Goal: Contribute content: Add original content to the website for others to see

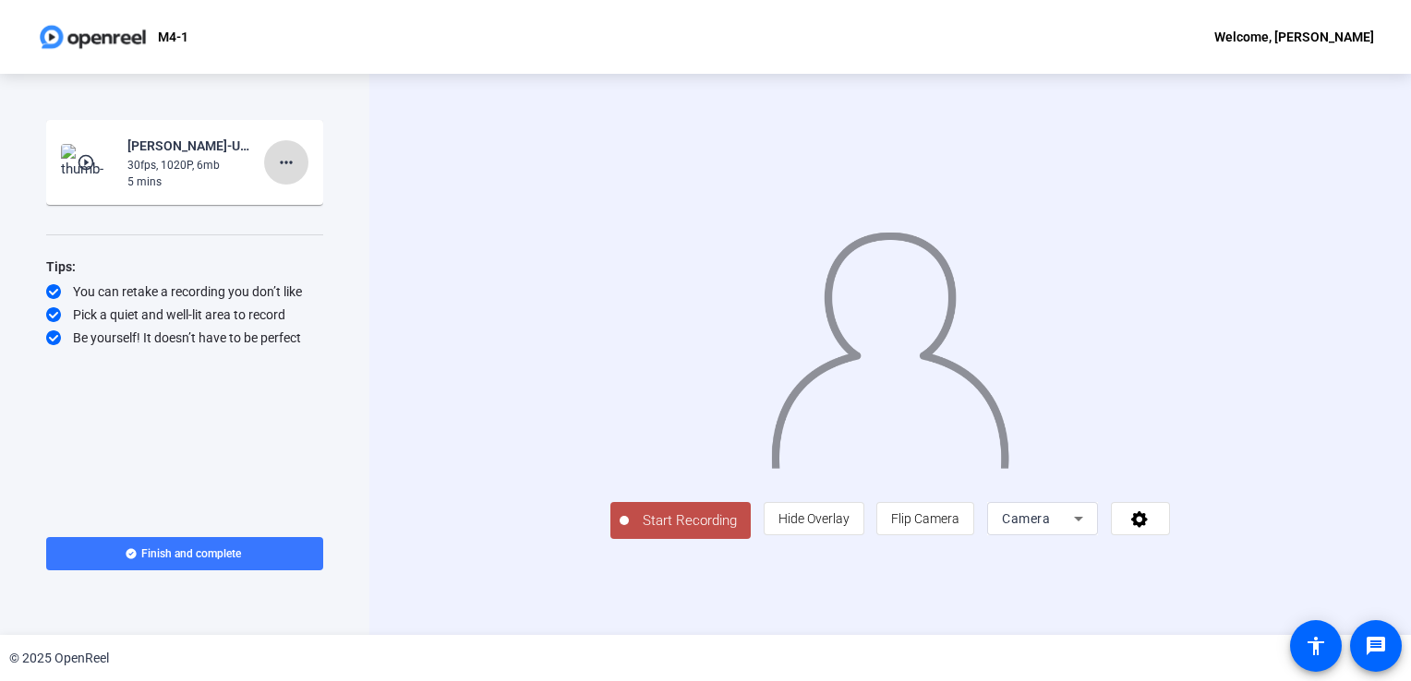
click at [288, 162] on mat-icon "more_horiz" at bounding box center [286, 162] width 22 height 22
click at [296, 198] on span "Delete clip" at bounding box center [316, 201] width 74 height 22
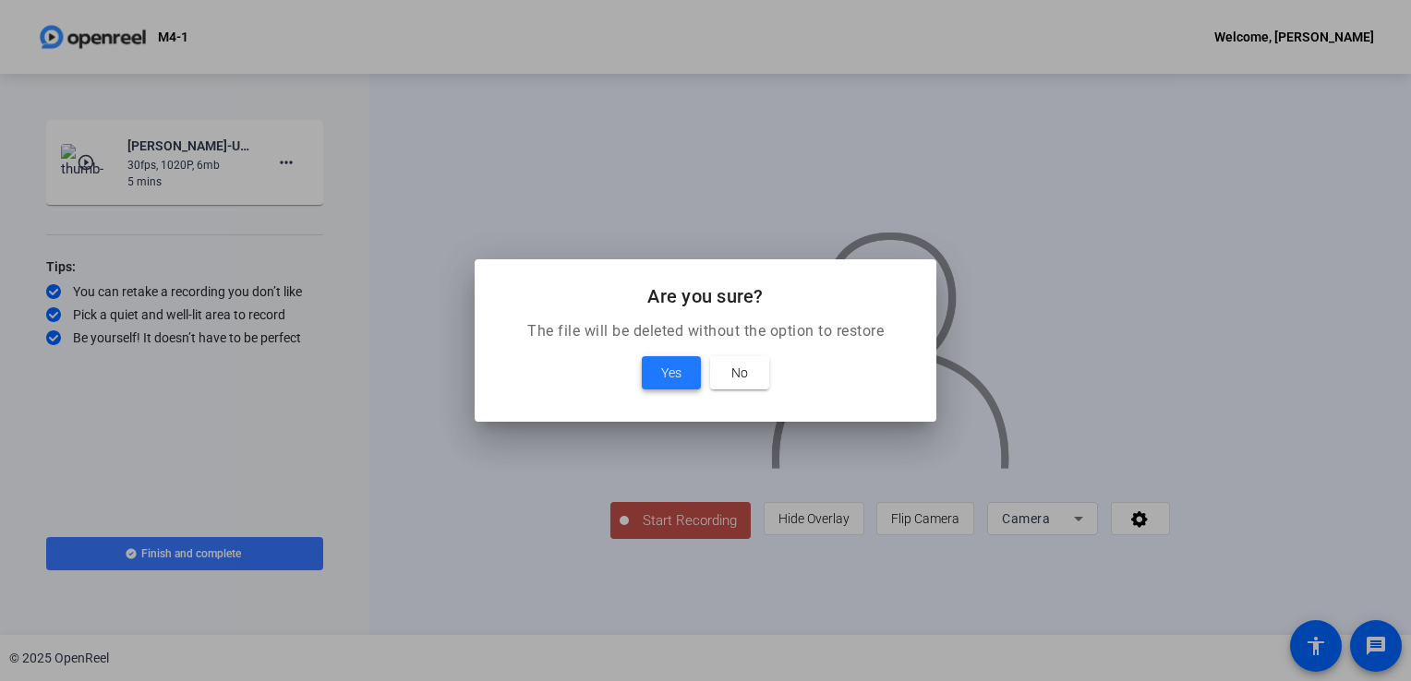
drag, startPoint x: 676, startPoint y: 372, endPoint x: 667, endPoint y: 371, distance: 9.3
click at [674, 371] on span "Yes" at bounding box center [671, 373] width 20 height 22
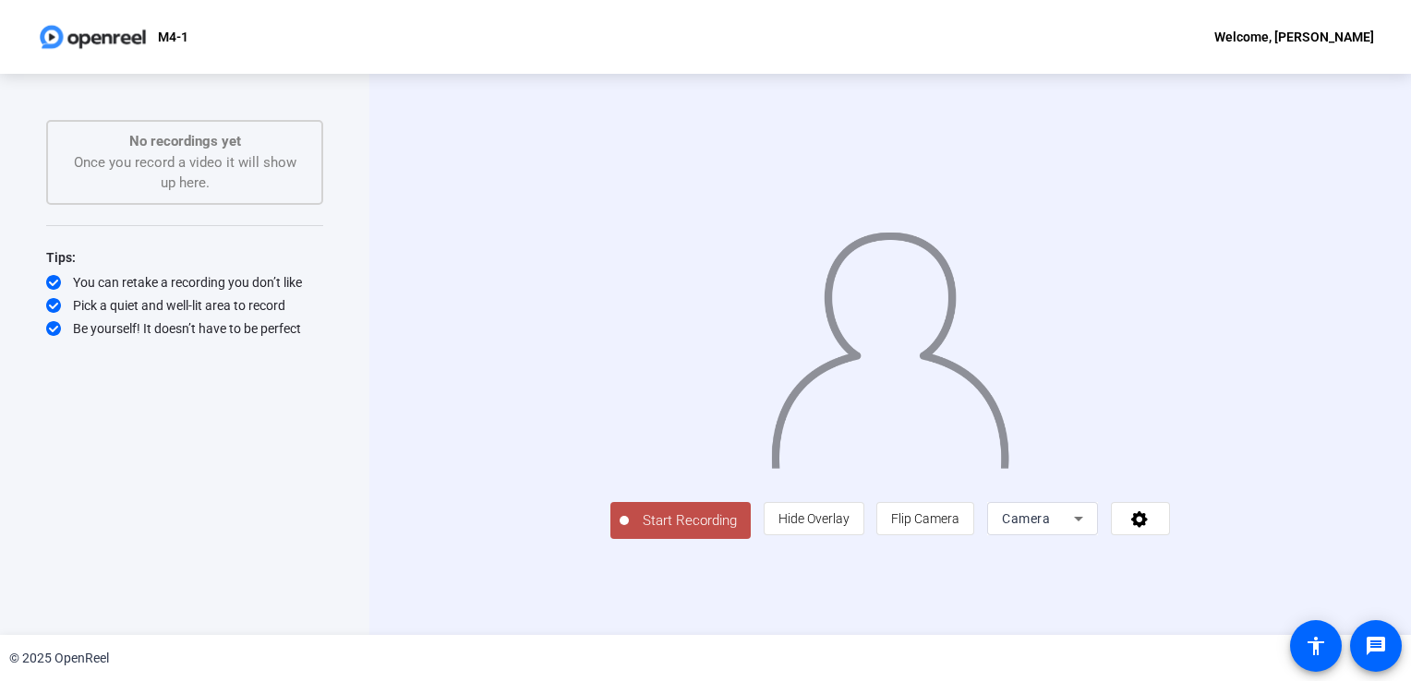
click at [1050, 526] on span "Camera" at bounding box center [1026, 519] width 48 height 15
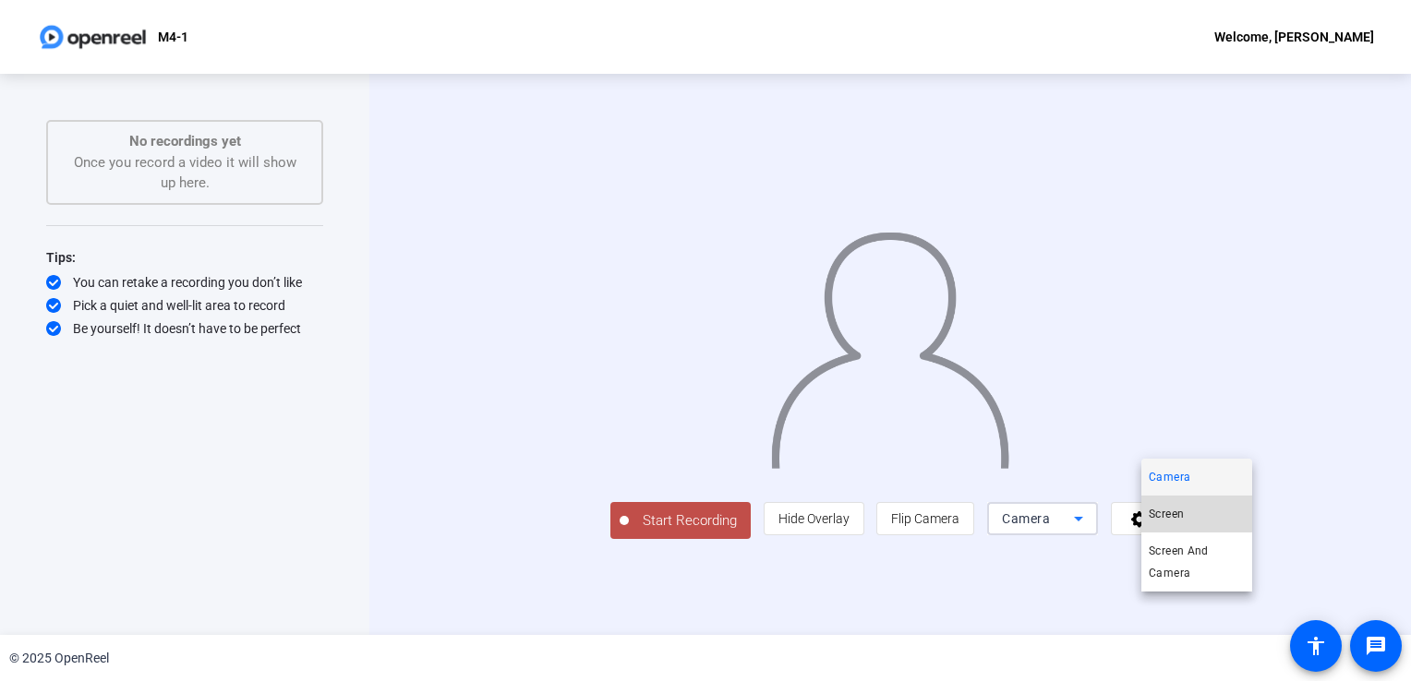
click at [1160, 513] on span "Screen" at bounding box center [1166, 514] width 35 height 22
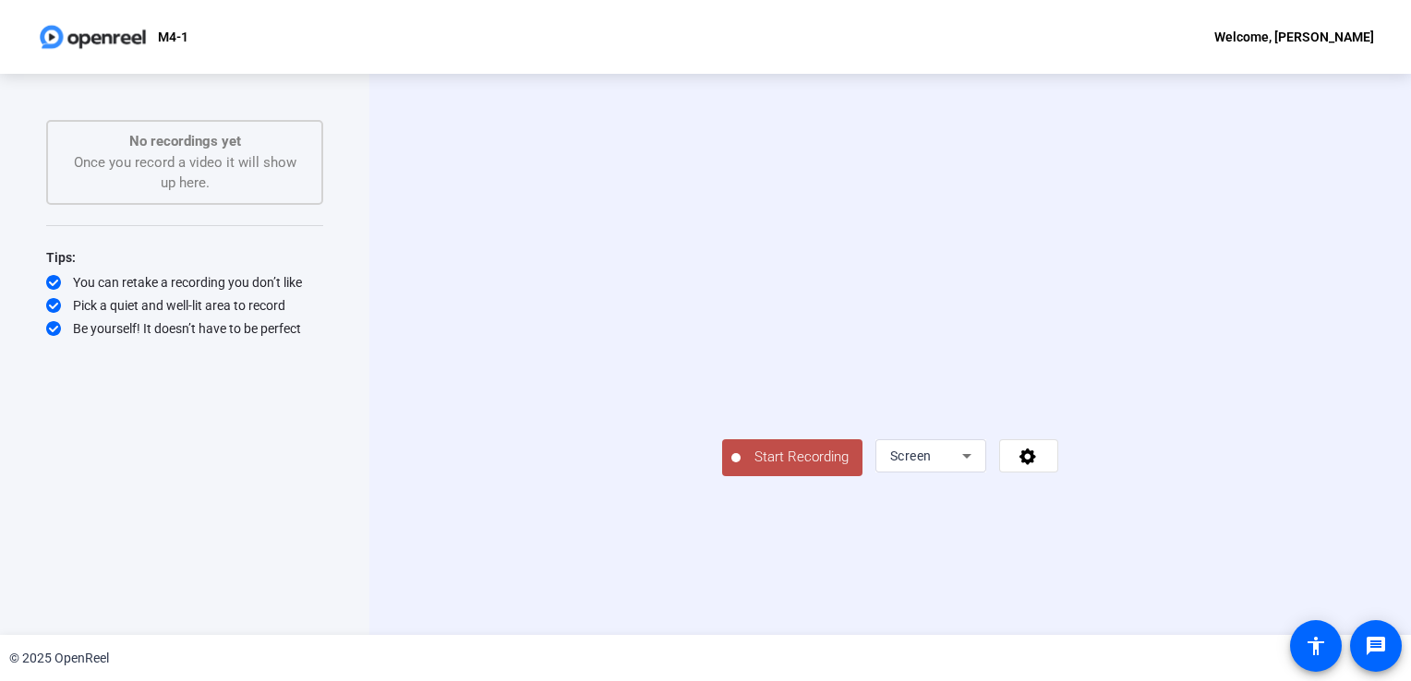
click at [741, 468] on span "Start Recording" at bounding box center [802, 457] width 122 height 21
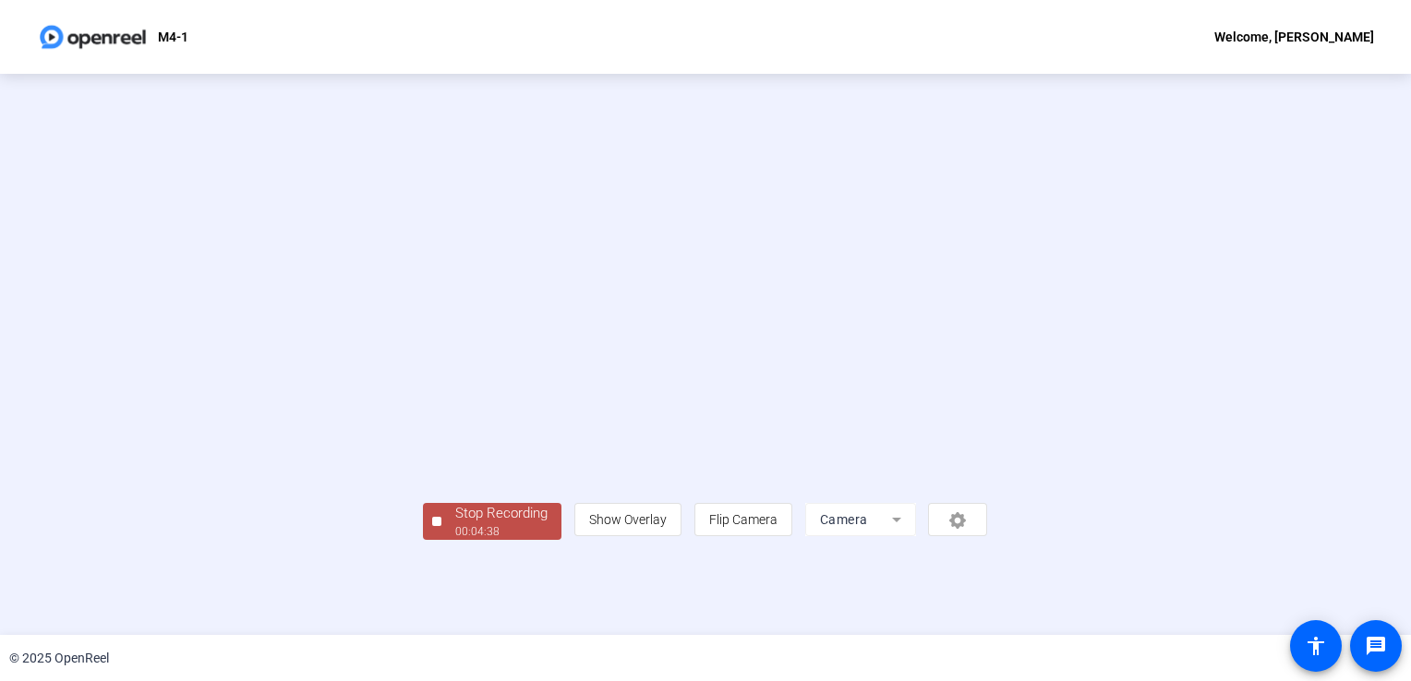
scroll to position [52, 0]
click at [455, 540] on div "00:04:39" at bounding box center [501, 532] width 92 height 17
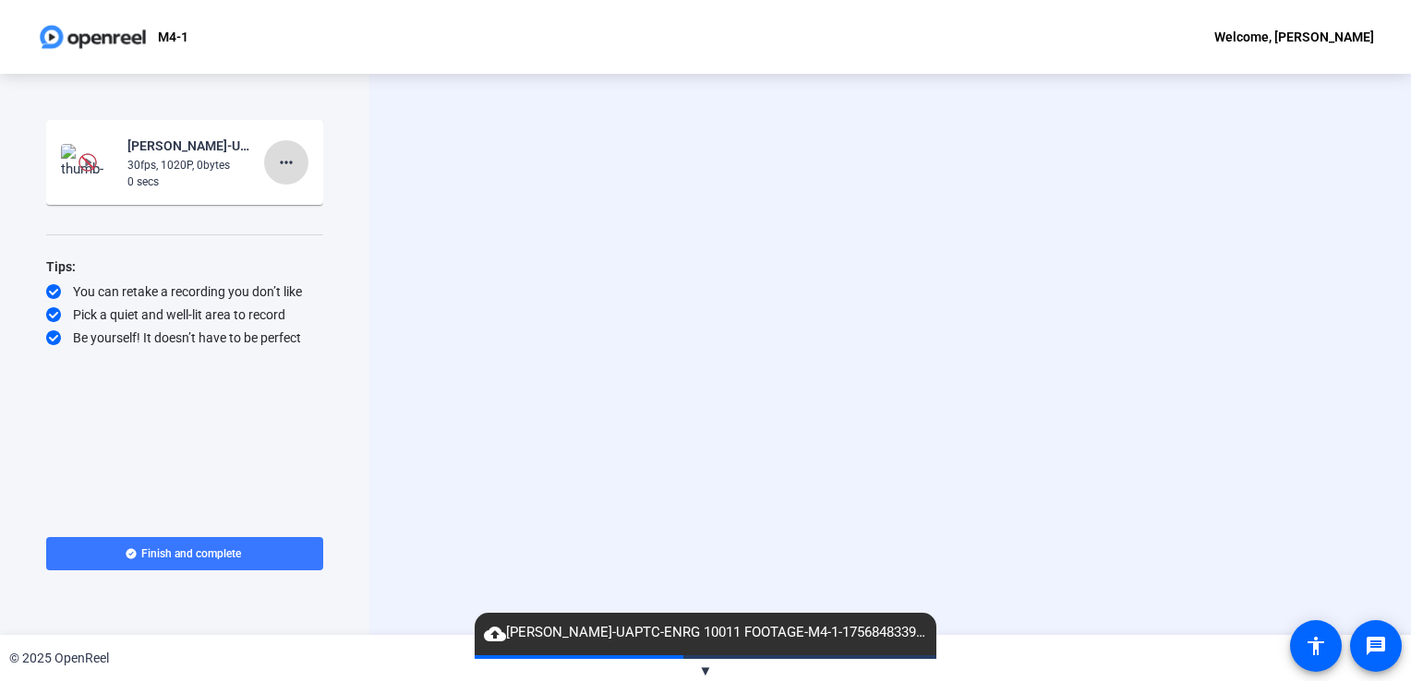
click at [293, 164] on mat-icon "more_horiz" at bounding box center [286, 162] width 22 height 22
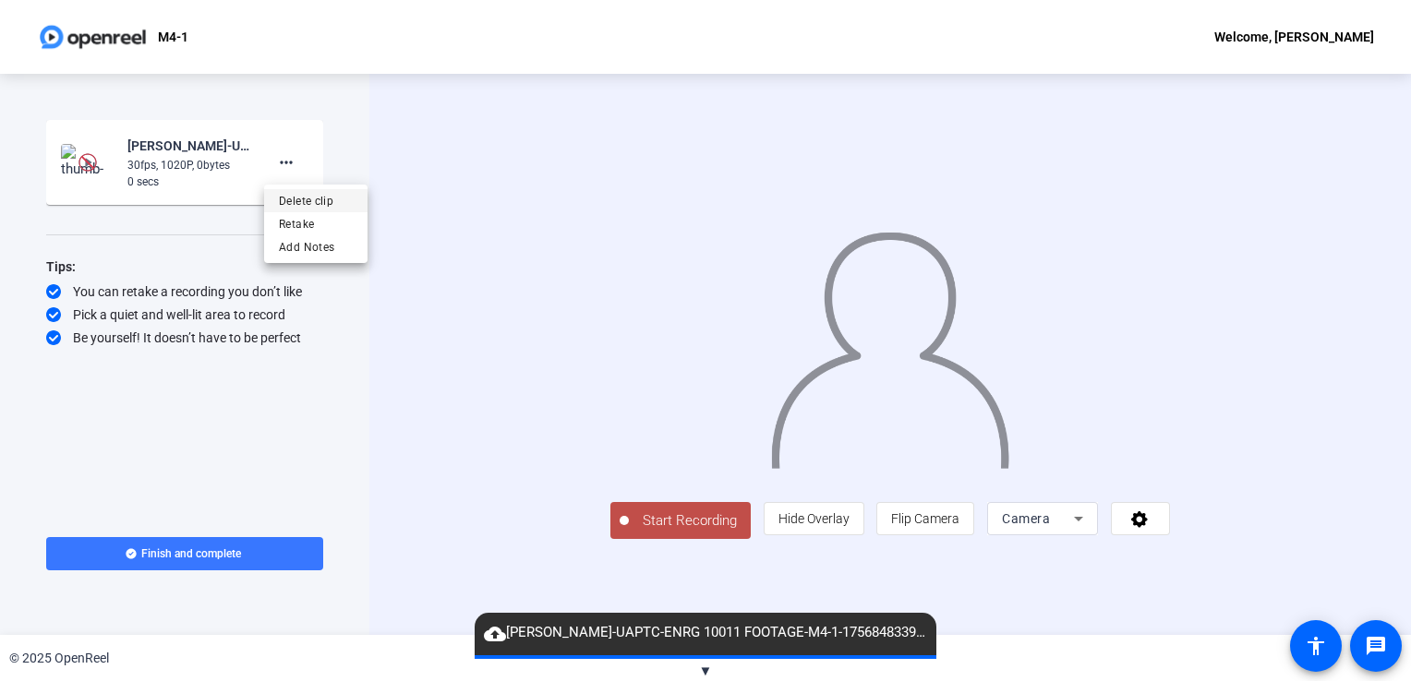
click at [292, 198] on span "Delete clip" at bounding box center [316, 201] width 74 height 22
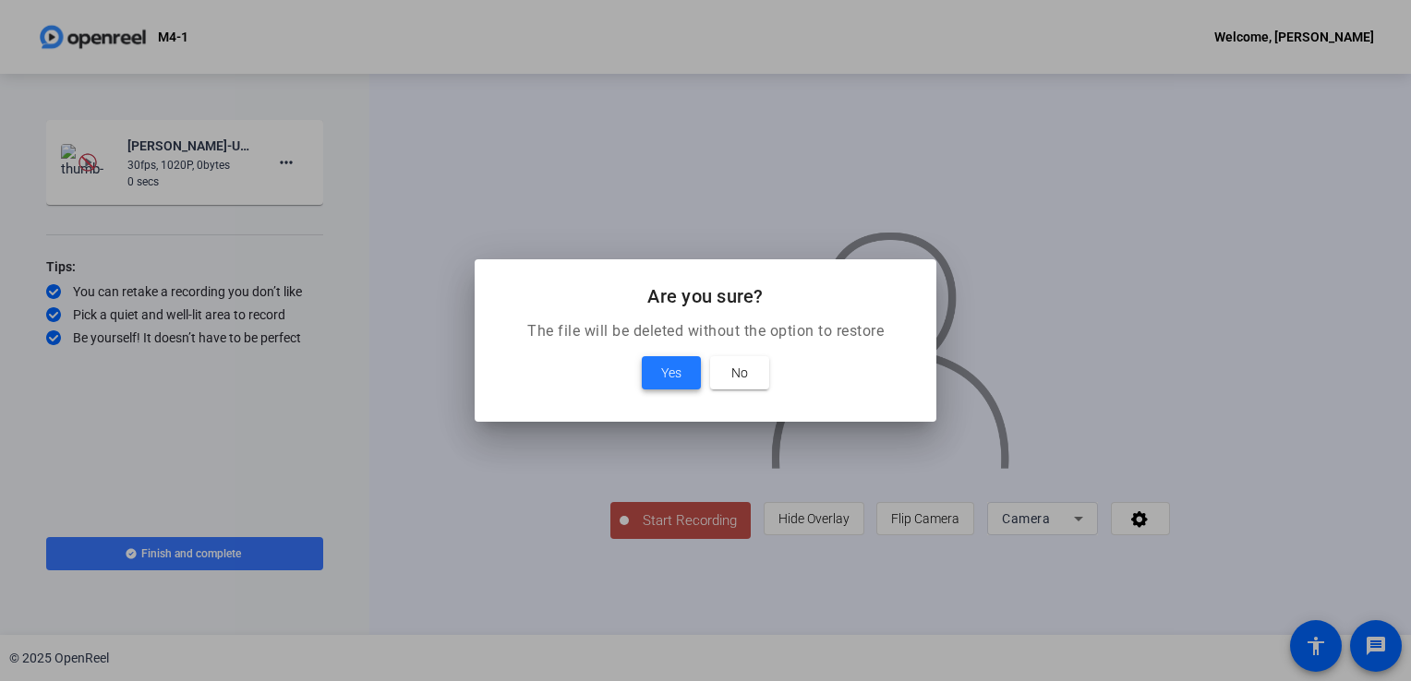
click at [680, 367] on span "Yes" at bounding box center [671, 373] width 20 height 22
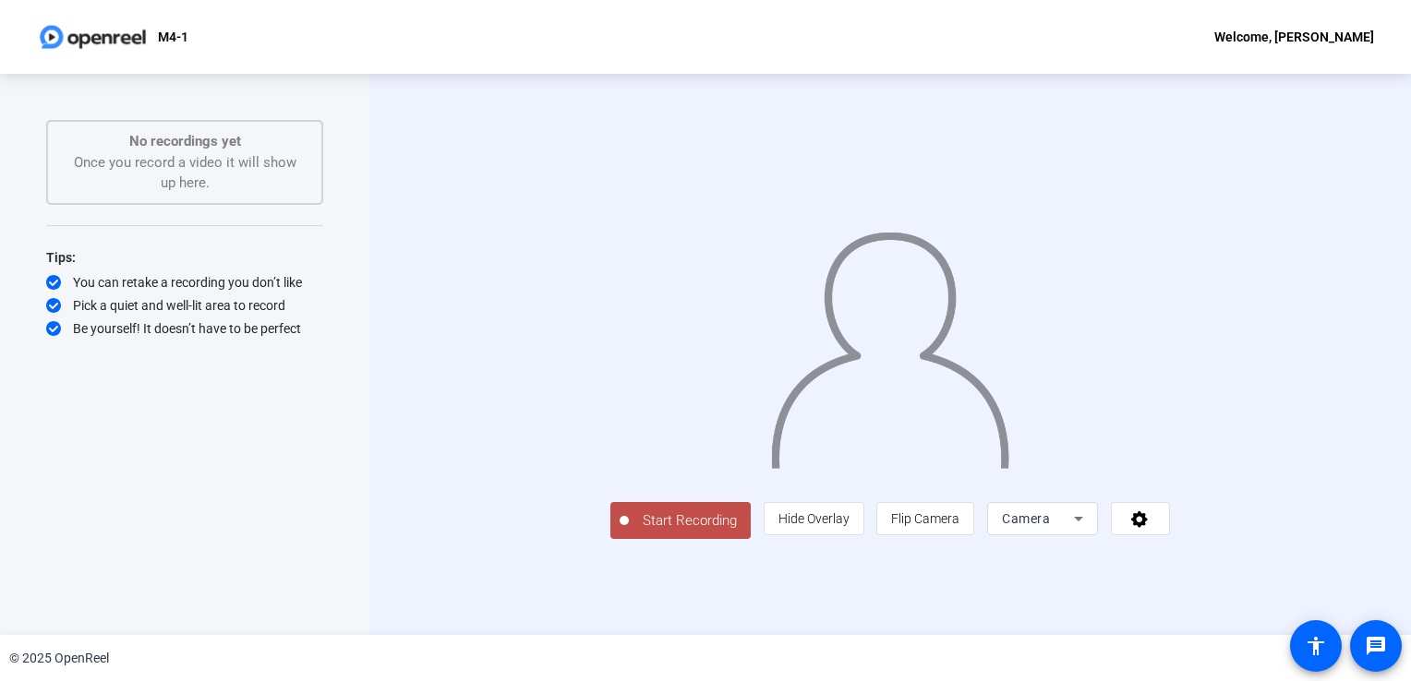
click at [1074, 530] on div "Camera" at bounding box center [1038, 519] width 72 height 22
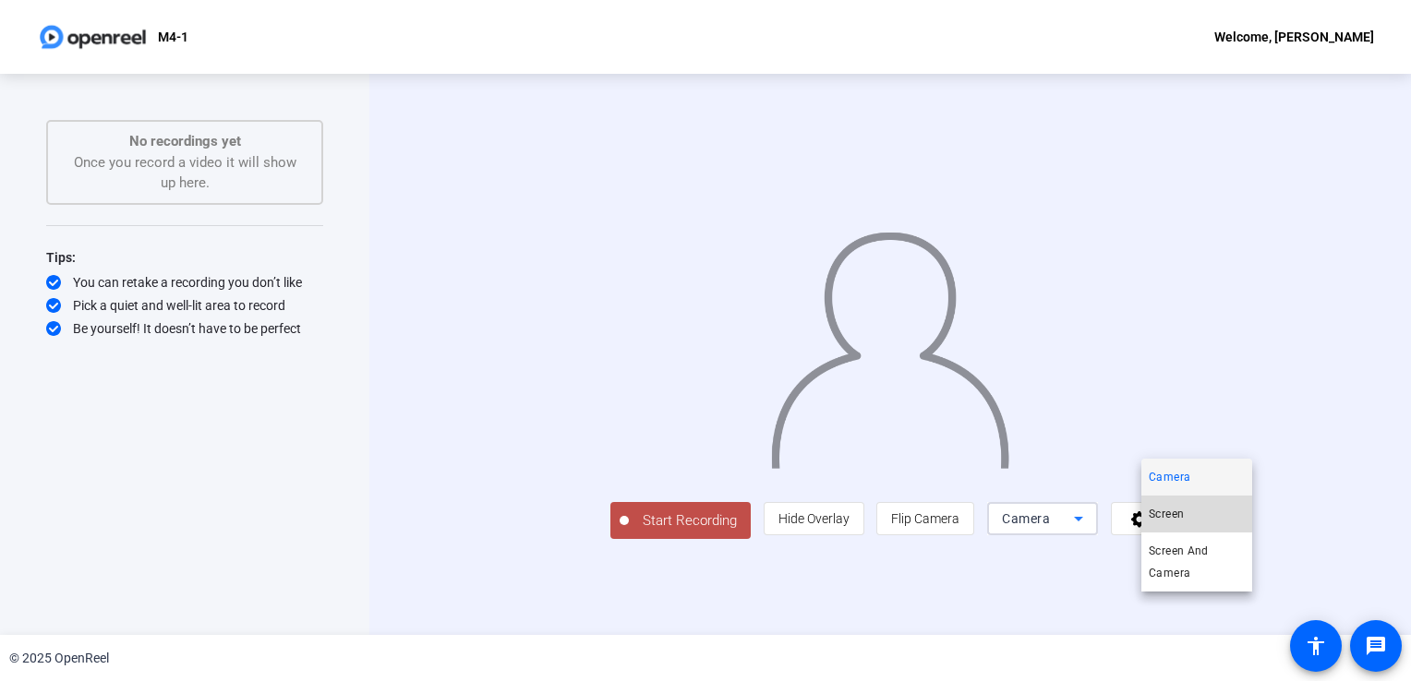
click at [1184, 519] on span "Screen" at bounding box center [1166, 514] width 35 height 22
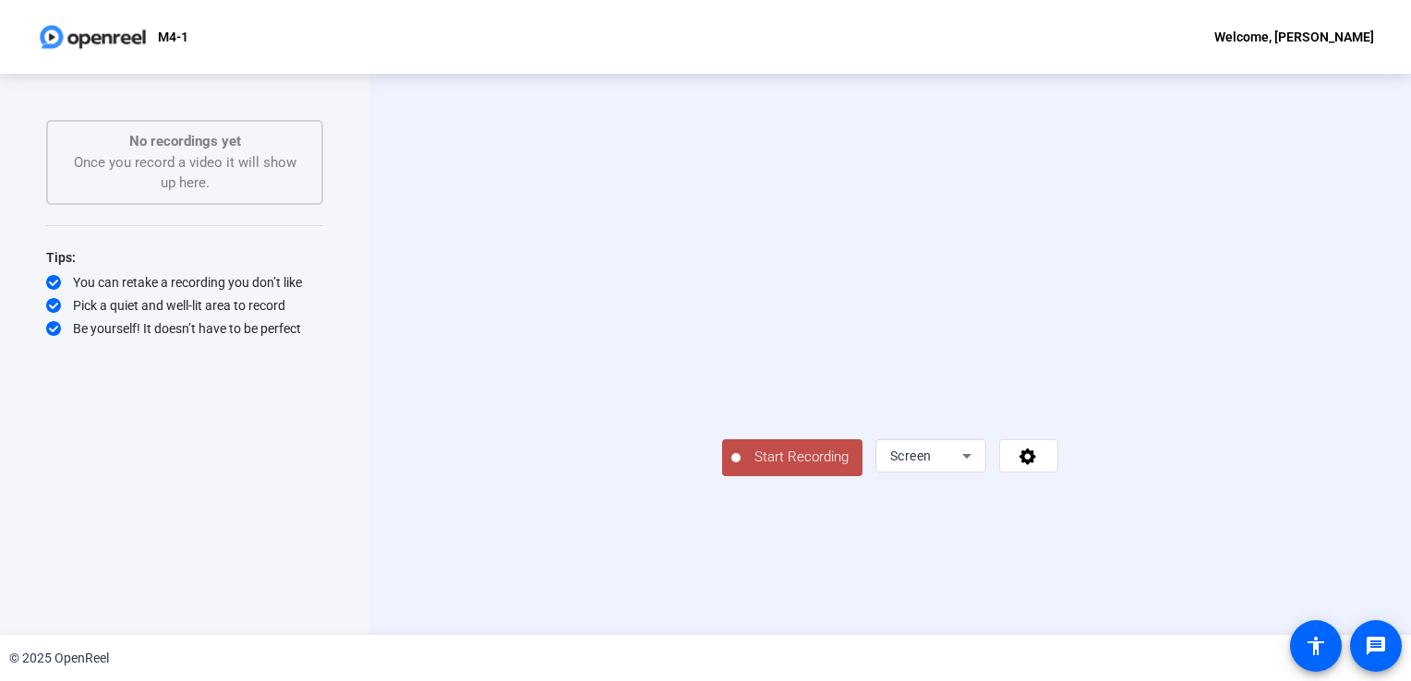
click at [741, 468] on span "Start Recording" at bounding box center [802, 457] width 122 height 21
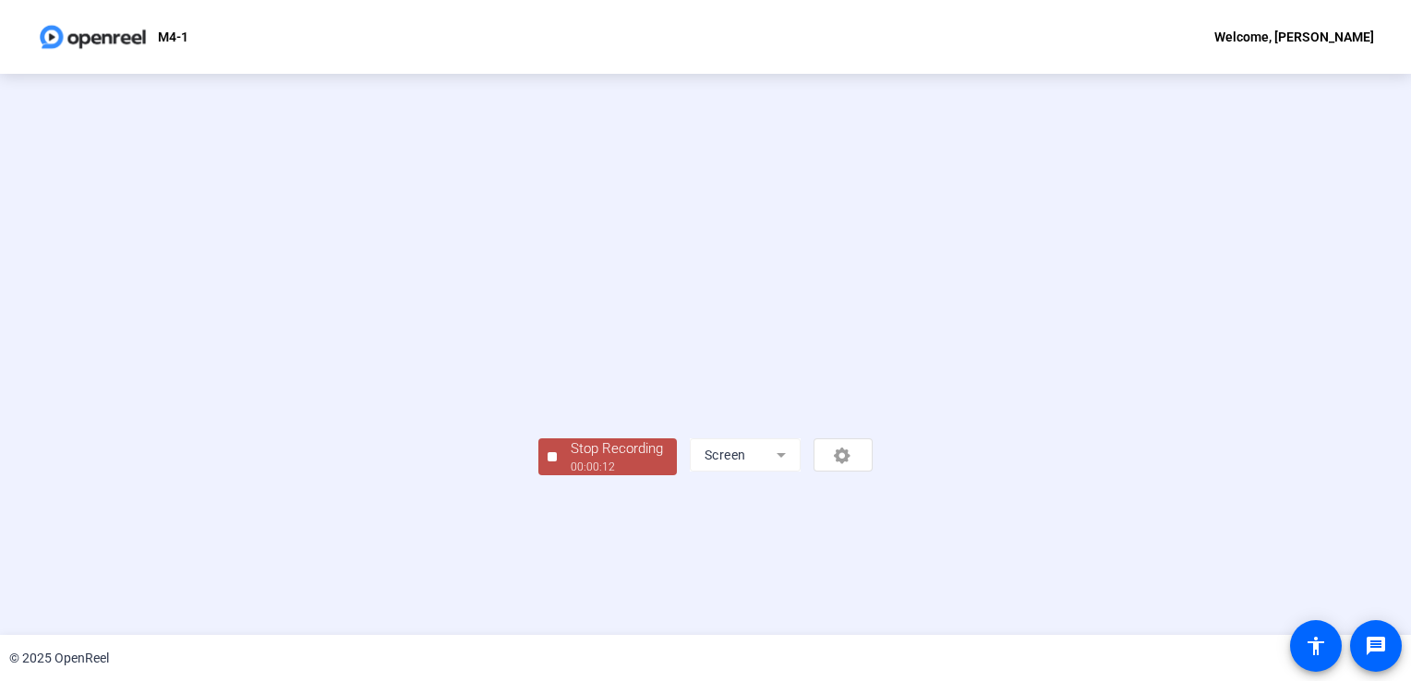
scroll to position [52, 0]
click at [571, 476] on div "00:00:13" at bounding box center [617, 467] width 92 height 17
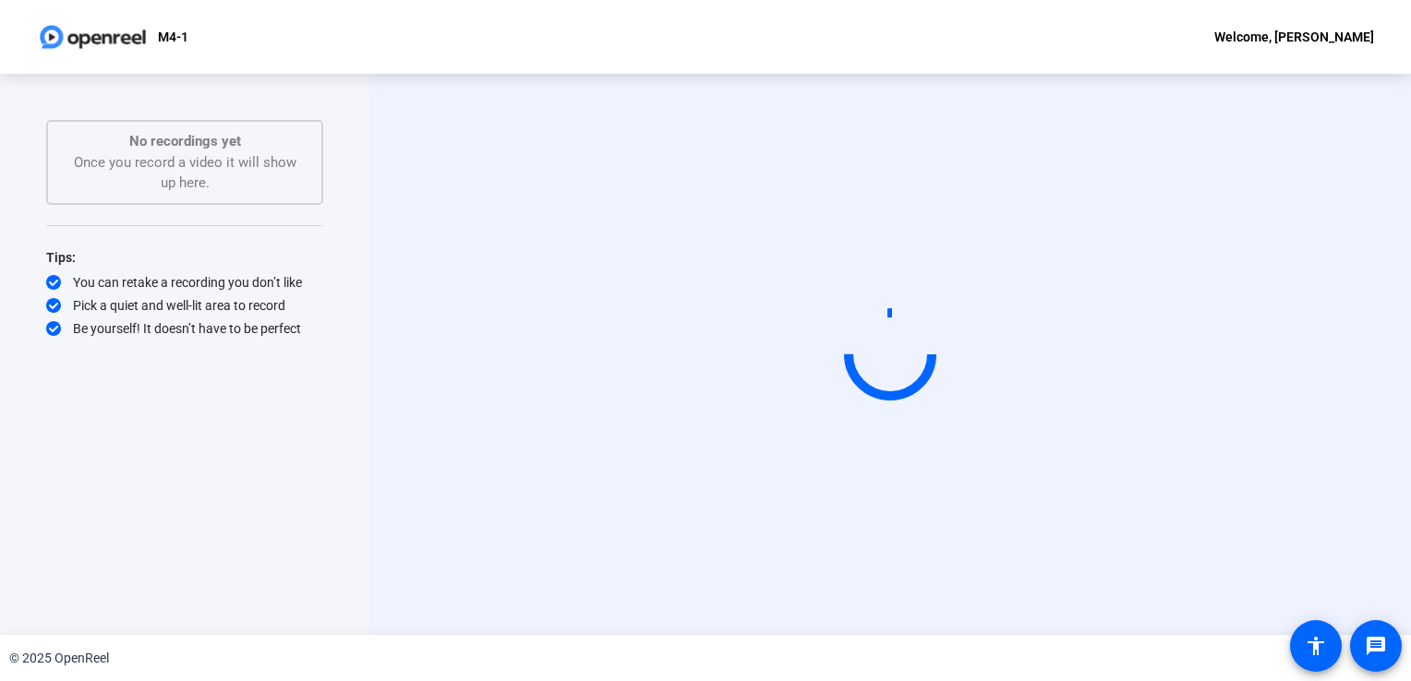
scroll to position [0, 0]
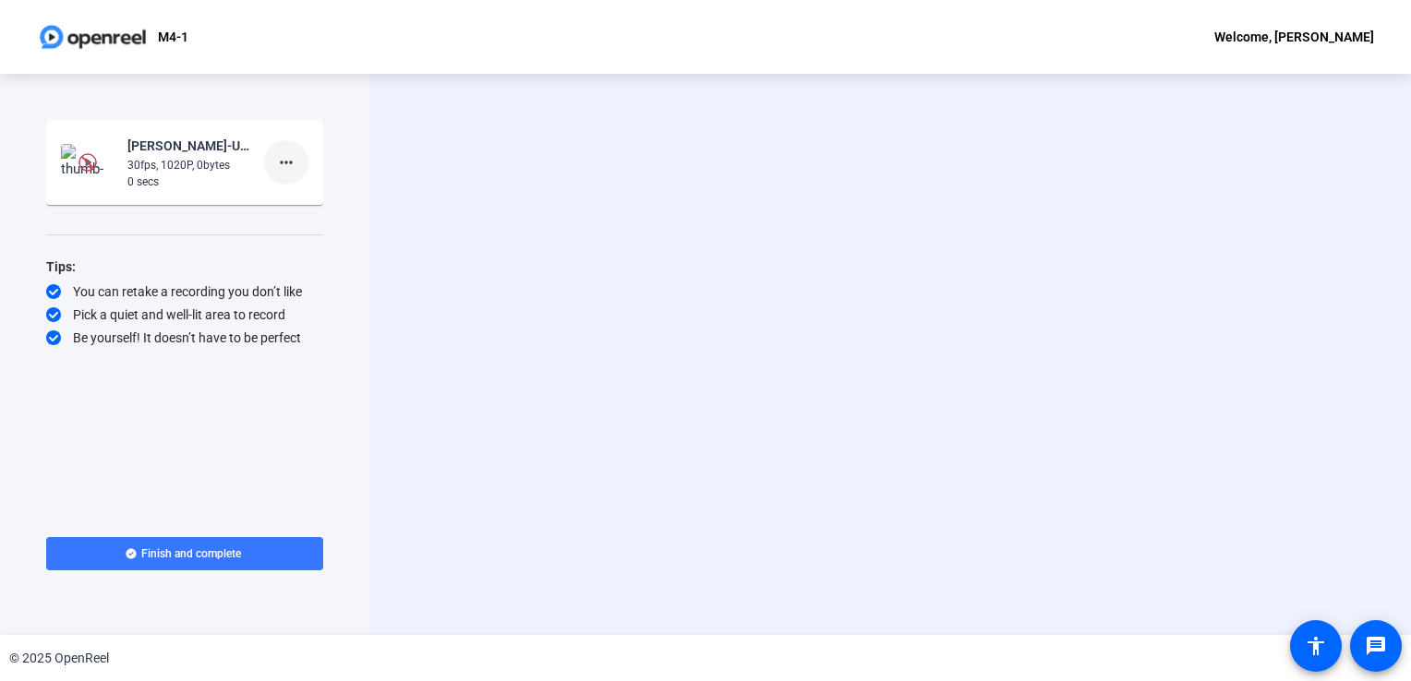
click at [287, 164] on mat-icon "more_horiz" at bounding box center [286, 162] width 22 height 22
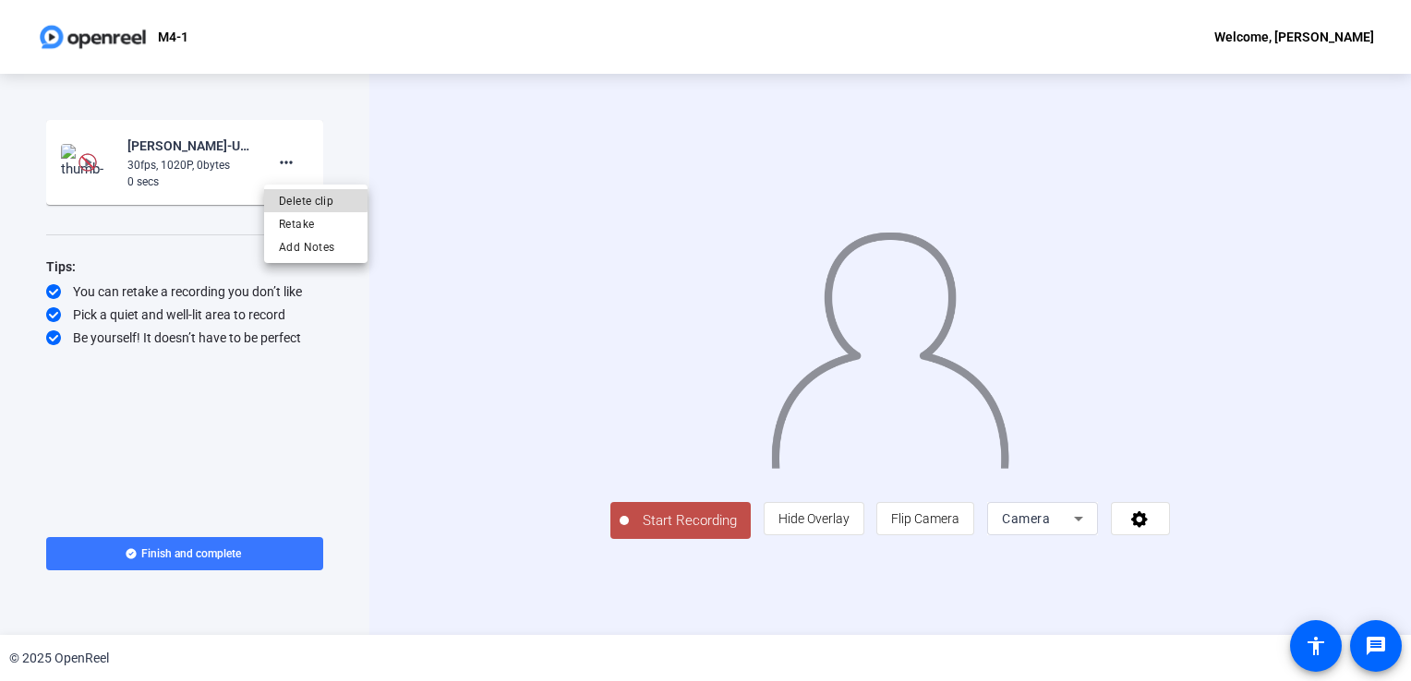
click at [281, 198] on span "Delete clip" at bounding box center [316, 201] width 74 height 22
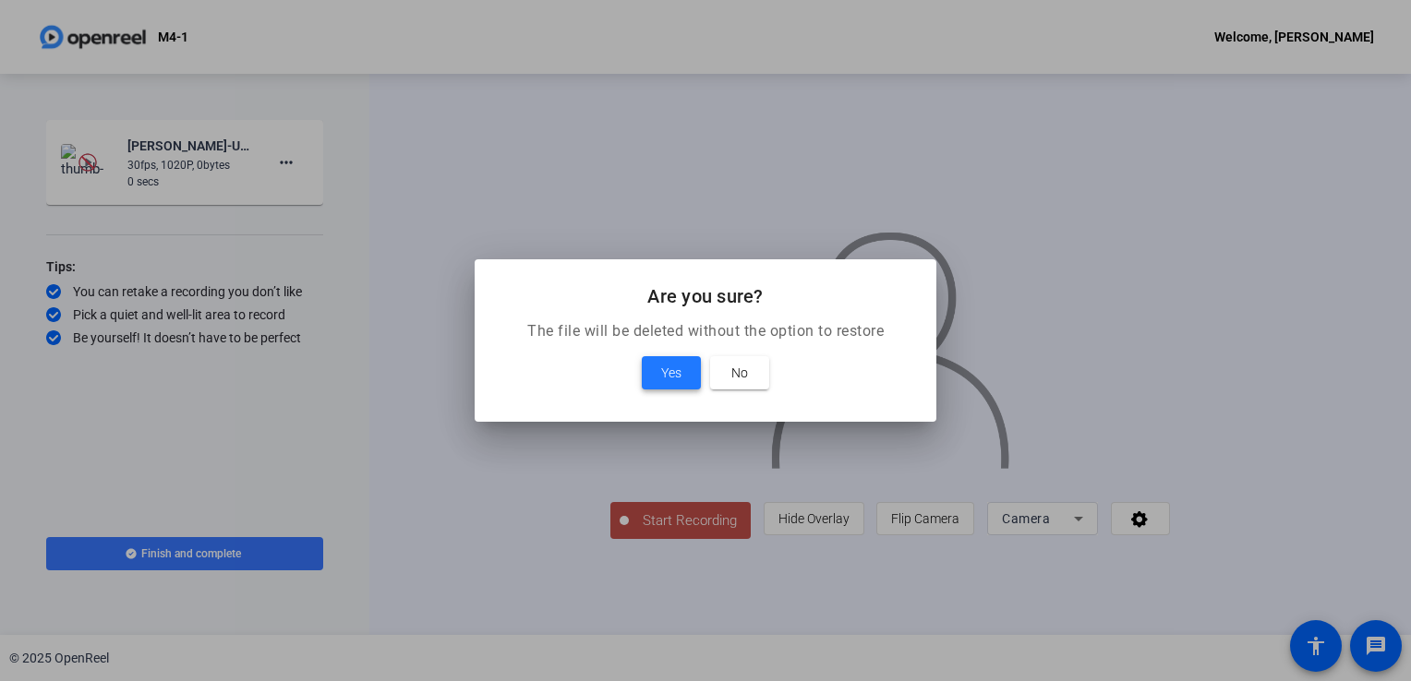
click at [667, 384] on span at bounding box center [671, 373] width 59 height 44
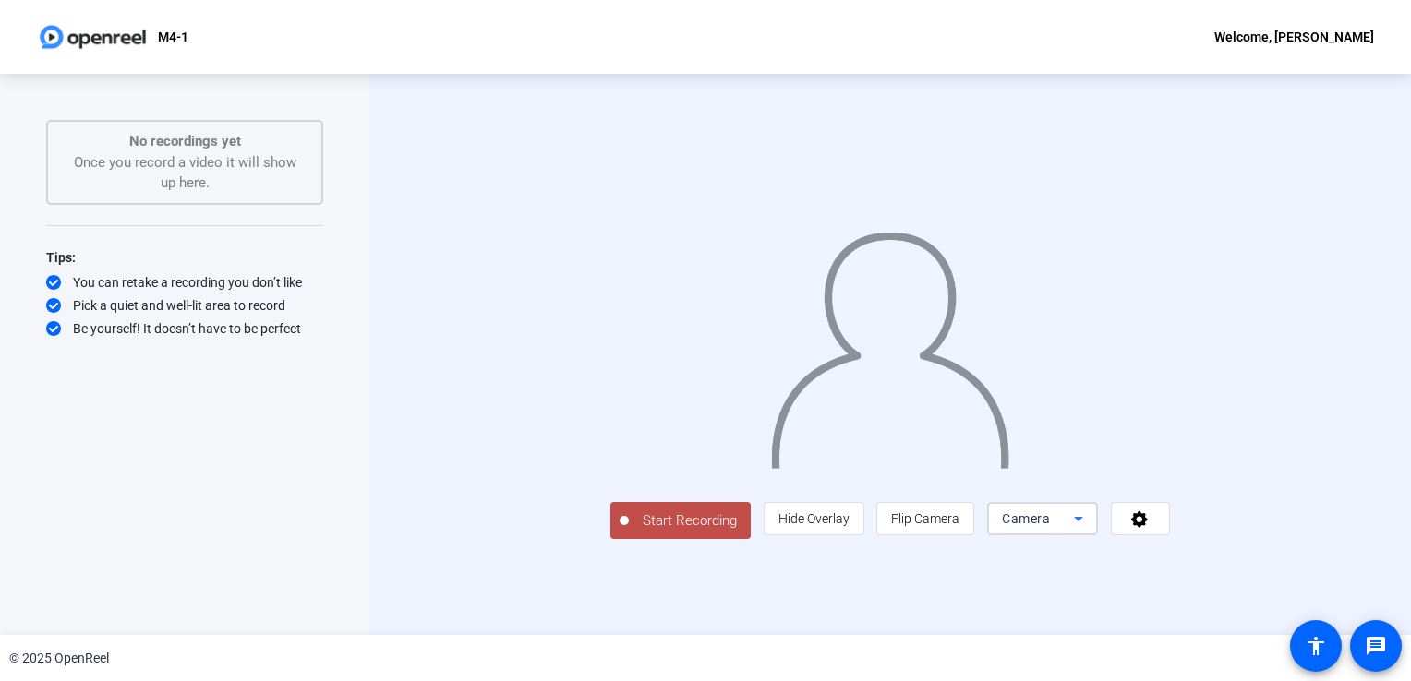
click at [1050, 526] on span "Camera" at bounding box center [1026, 519] width 48 height 15
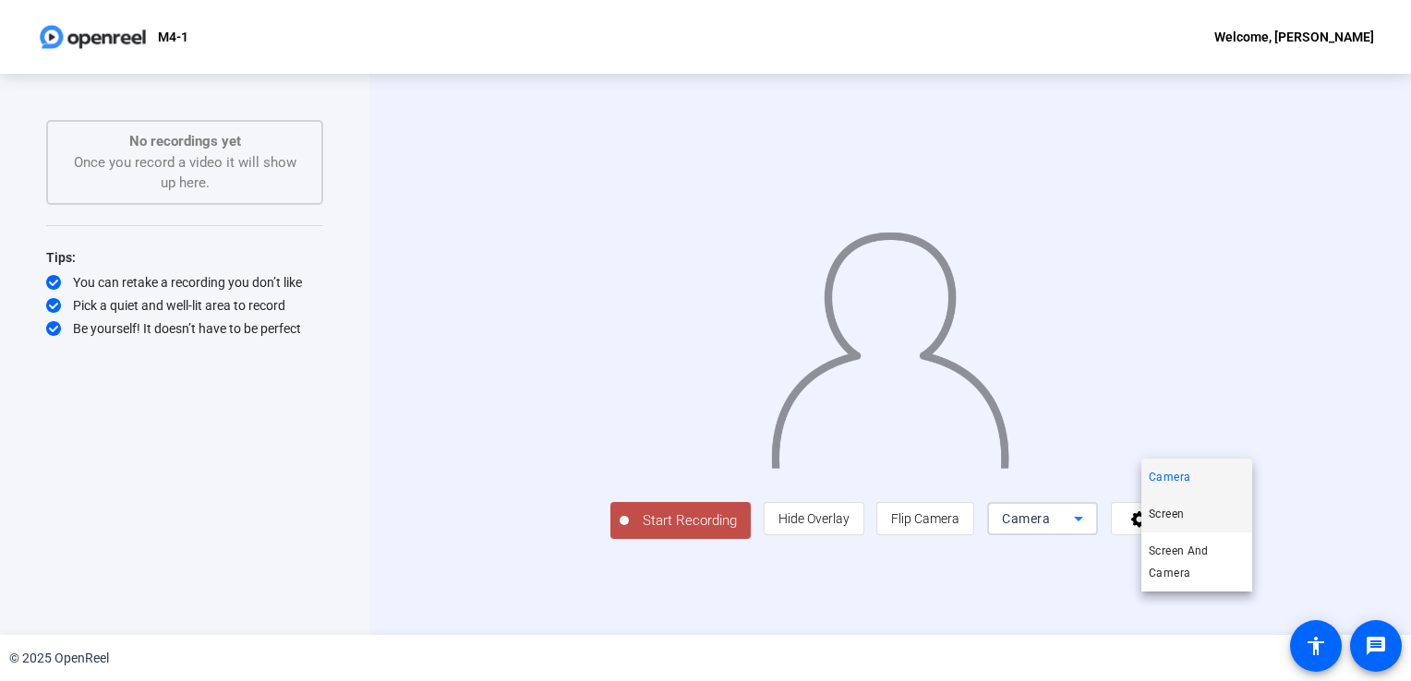
click at [1169, 517] on span "Screen" at bounding box center [1166, 514] width 35 height 22
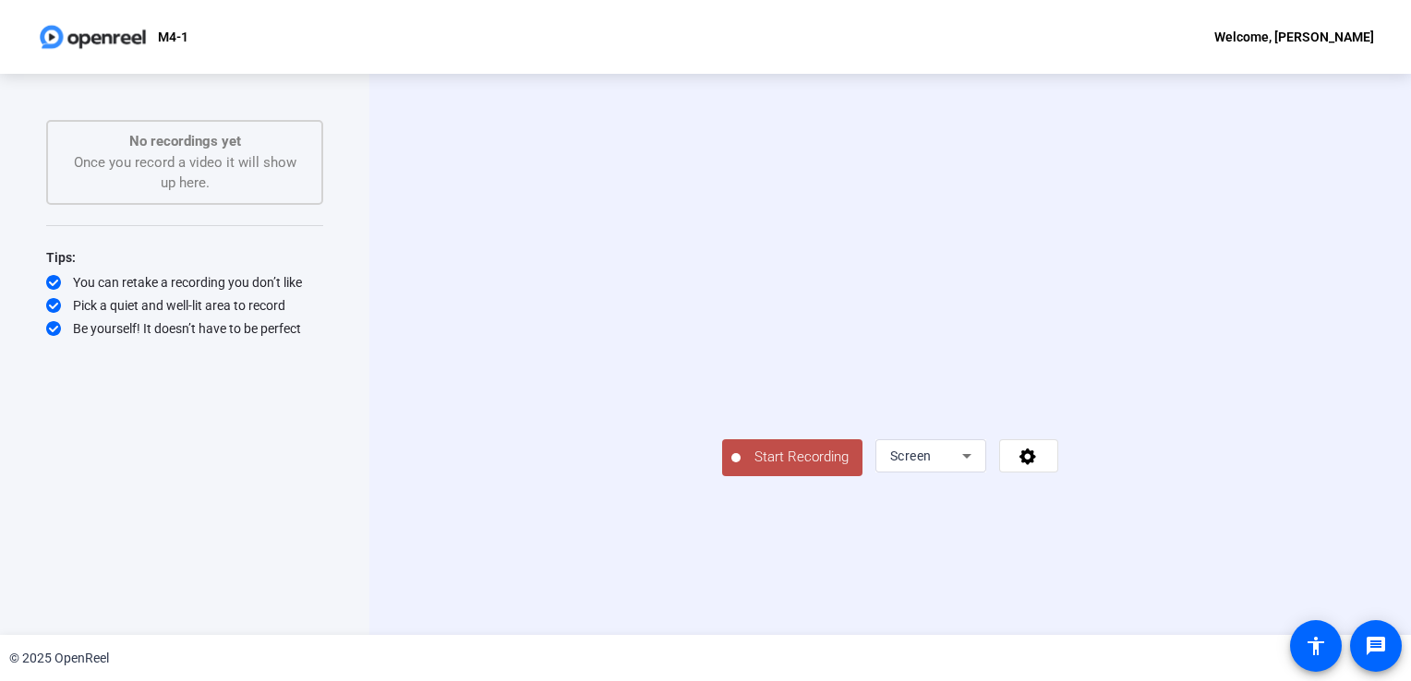
click at [741, 468] on span "Start Recording" at bounding box center [802, 457] width 122 height 21
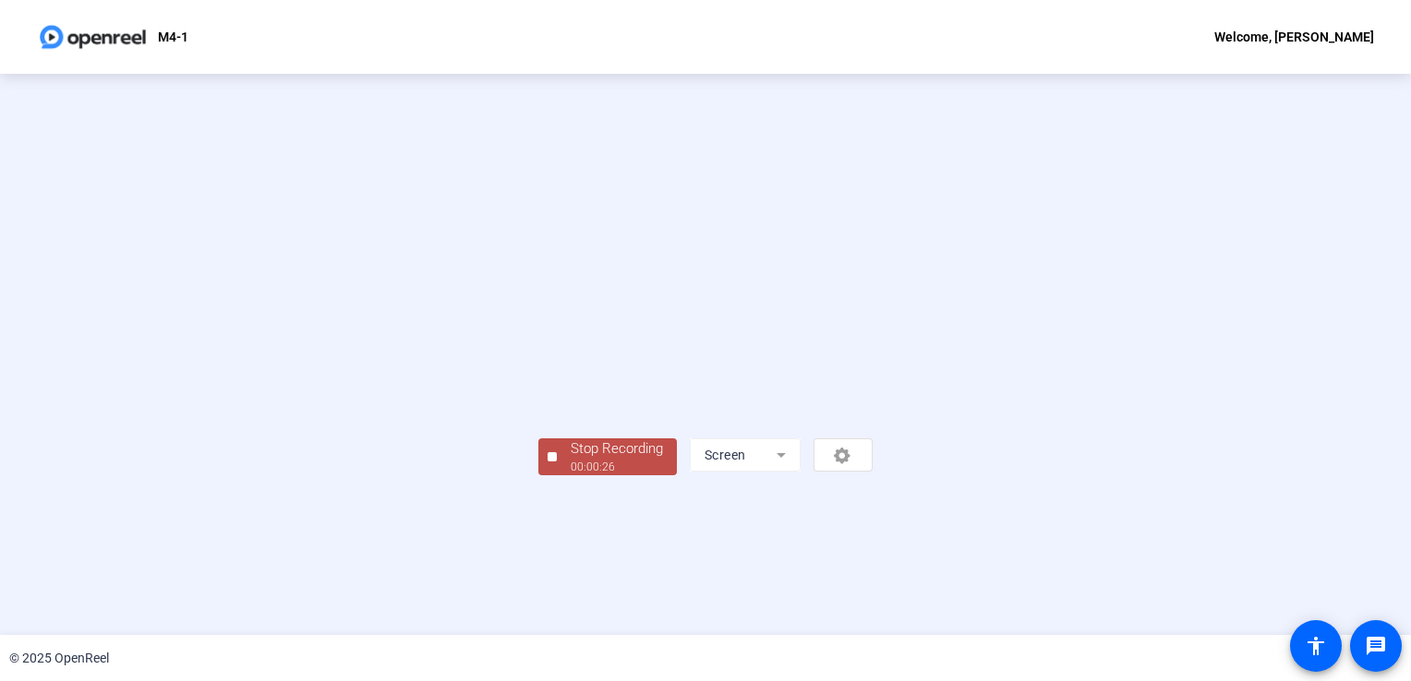
scroll to position [52, 0]
click at [571, 476] on div "00:00:27" at bounding box center [617, 467] width 92 height 17
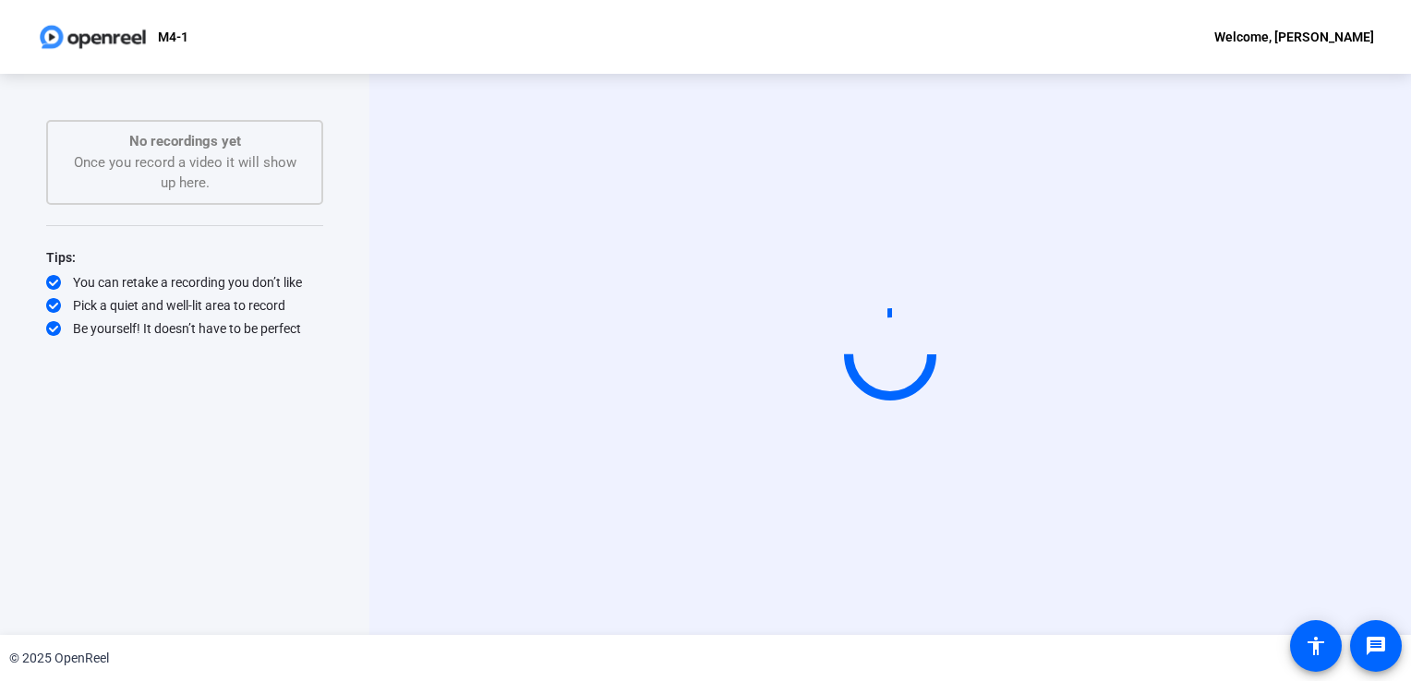
scroll to position [0, 0]
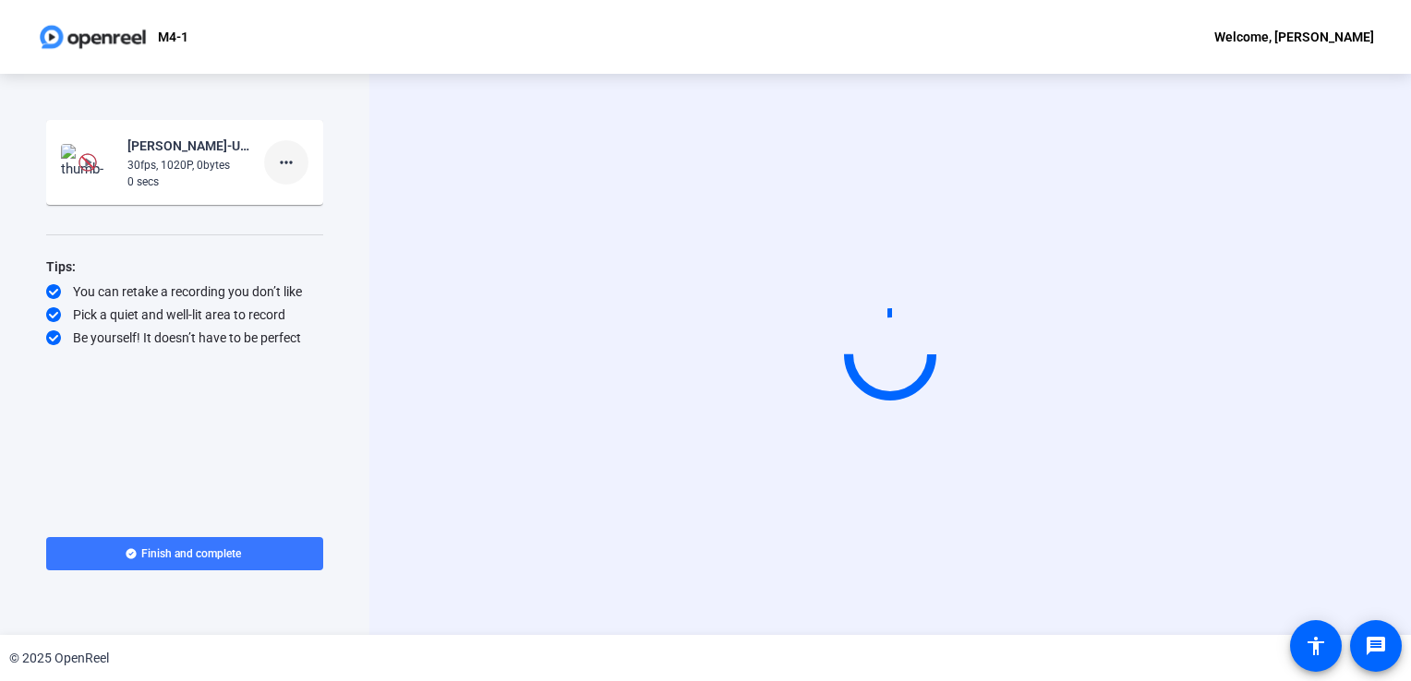
click at [286, 163] on mat-icon "more_horiz" at bounding box center [286, 162] width 22 height 22
click at [299, 199] on span "Delete clip" at bounding box center [316, 201] width 74 height 22
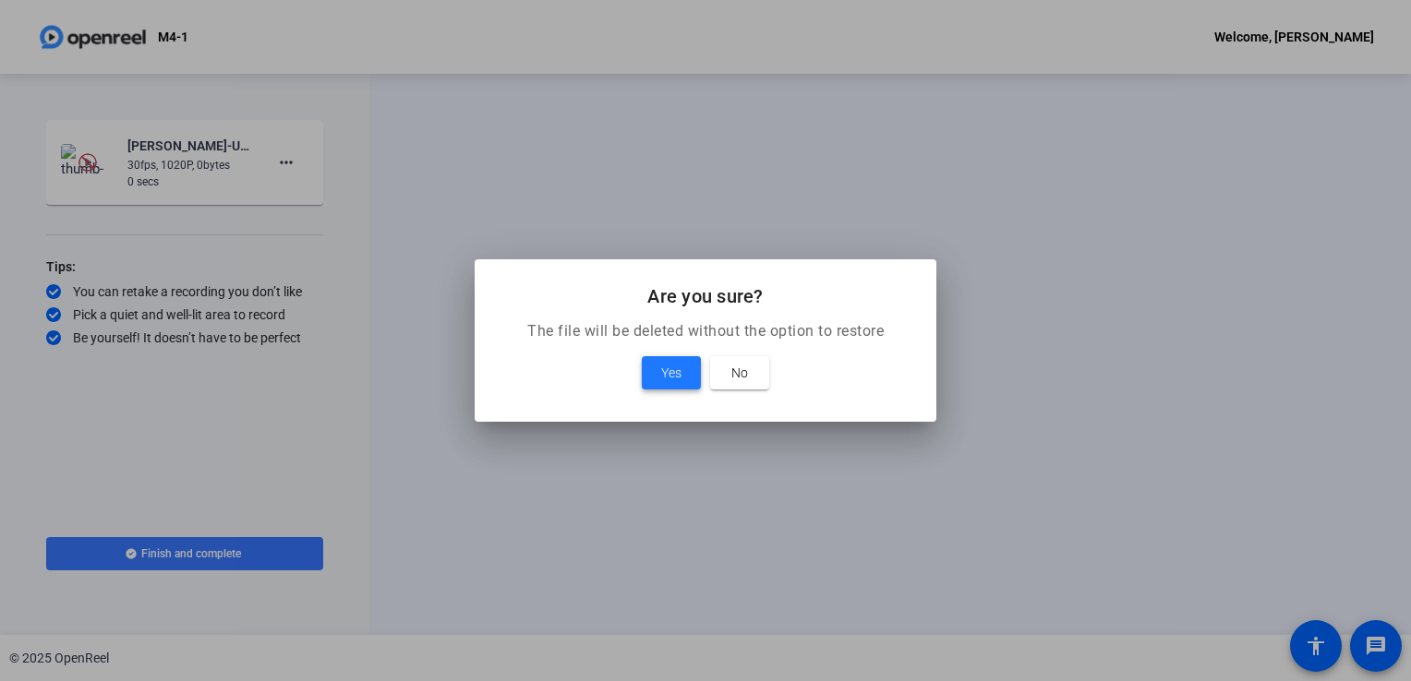
click at [669, 380] on span "Yes" at bounding box center [671, 373] width 20 height 22
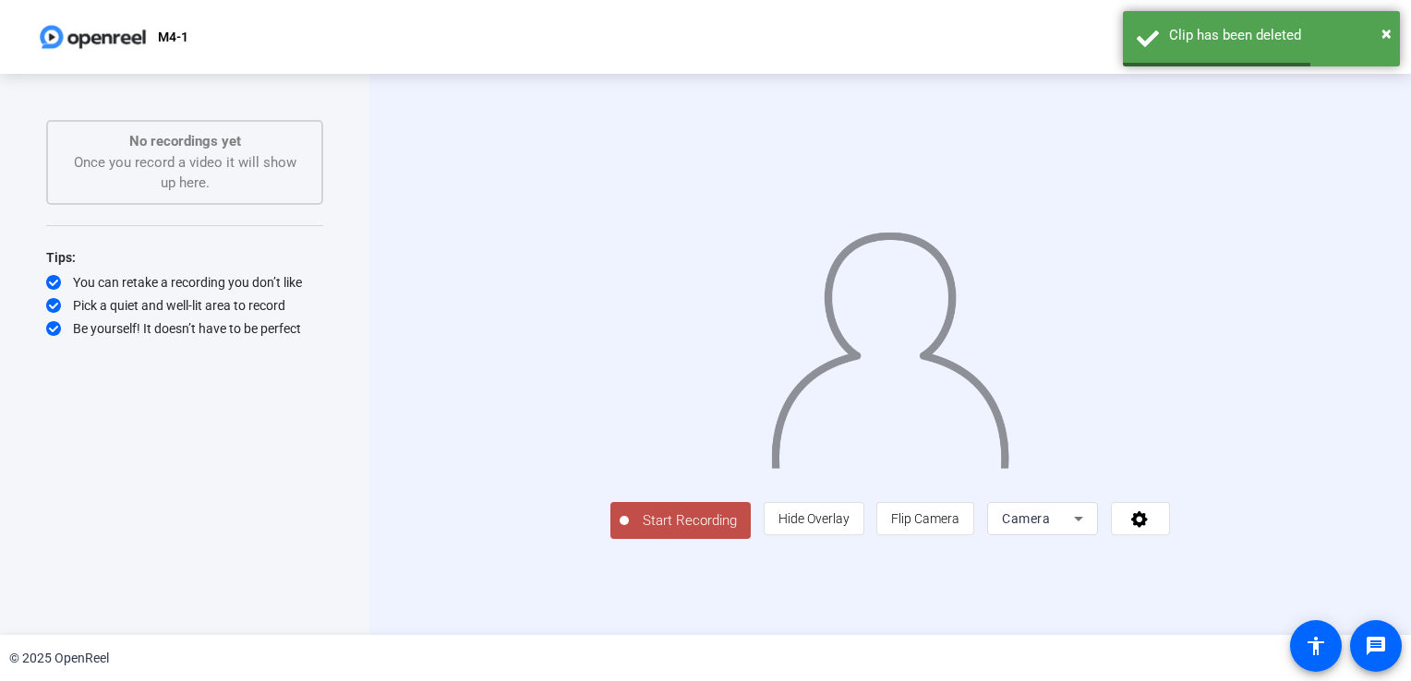
drag, startPoint x: 1186, startPoint y: 610, endPoint x: 1186, endPoint y: 597, distance: 12.9
click at [1050, 526] on span "Camera" at bounding box center [1026, 519] width 48 height 15
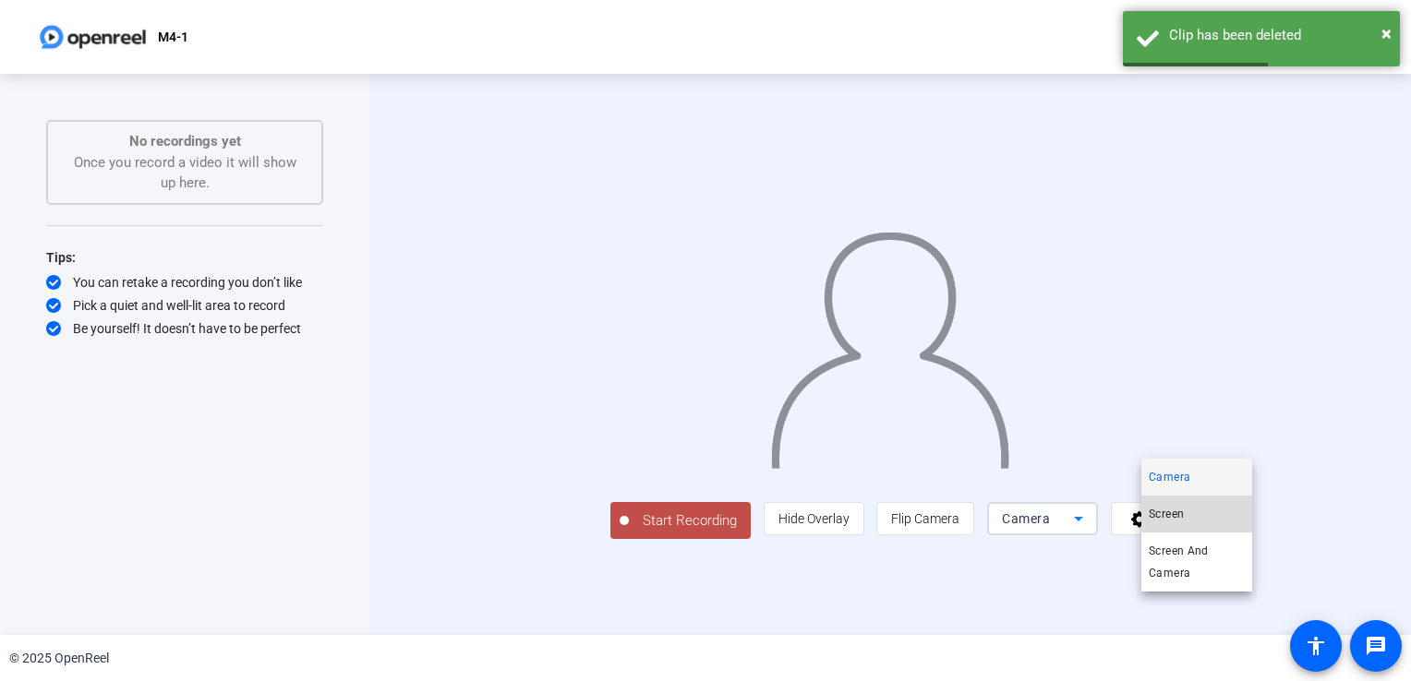
click at [1181, 511] on span "Screen" at bounding box center [1166, 514] width 35 height 22
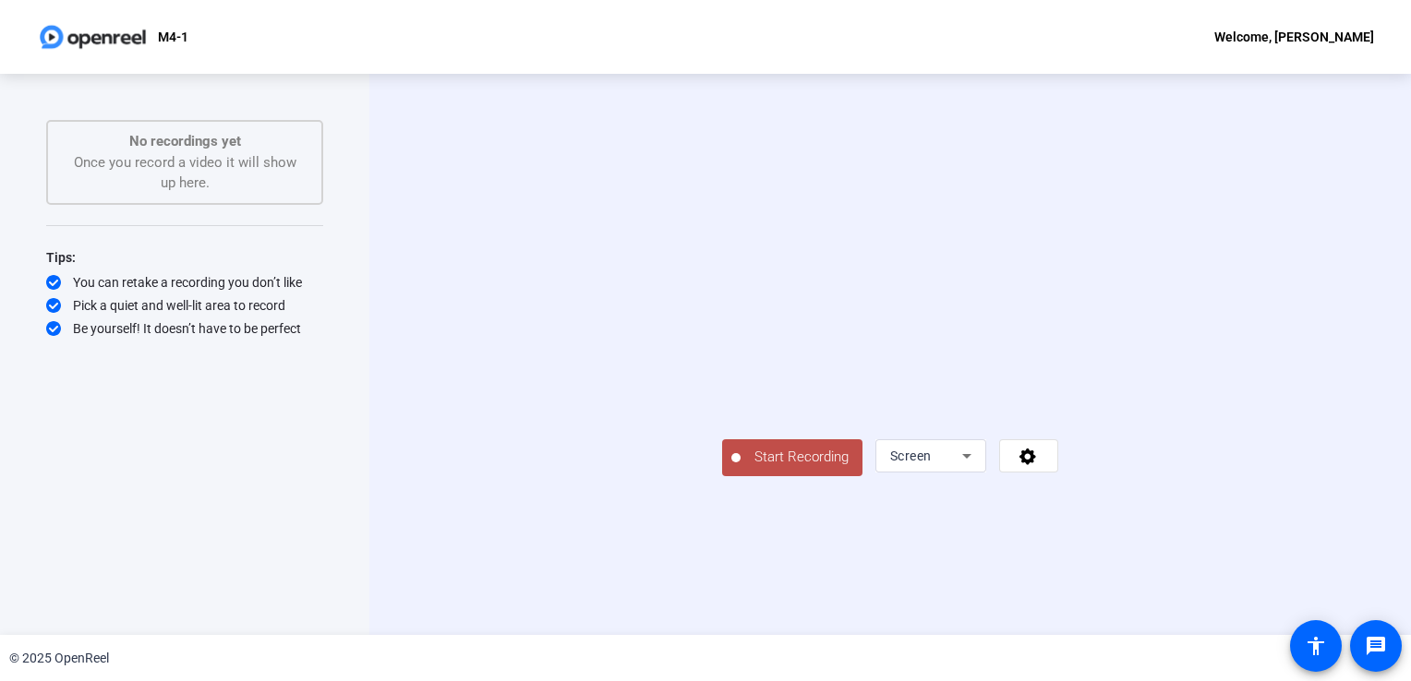
click at [741, 468] on span "Start Recording" at bounding box center [802, 457] width 122 height 21
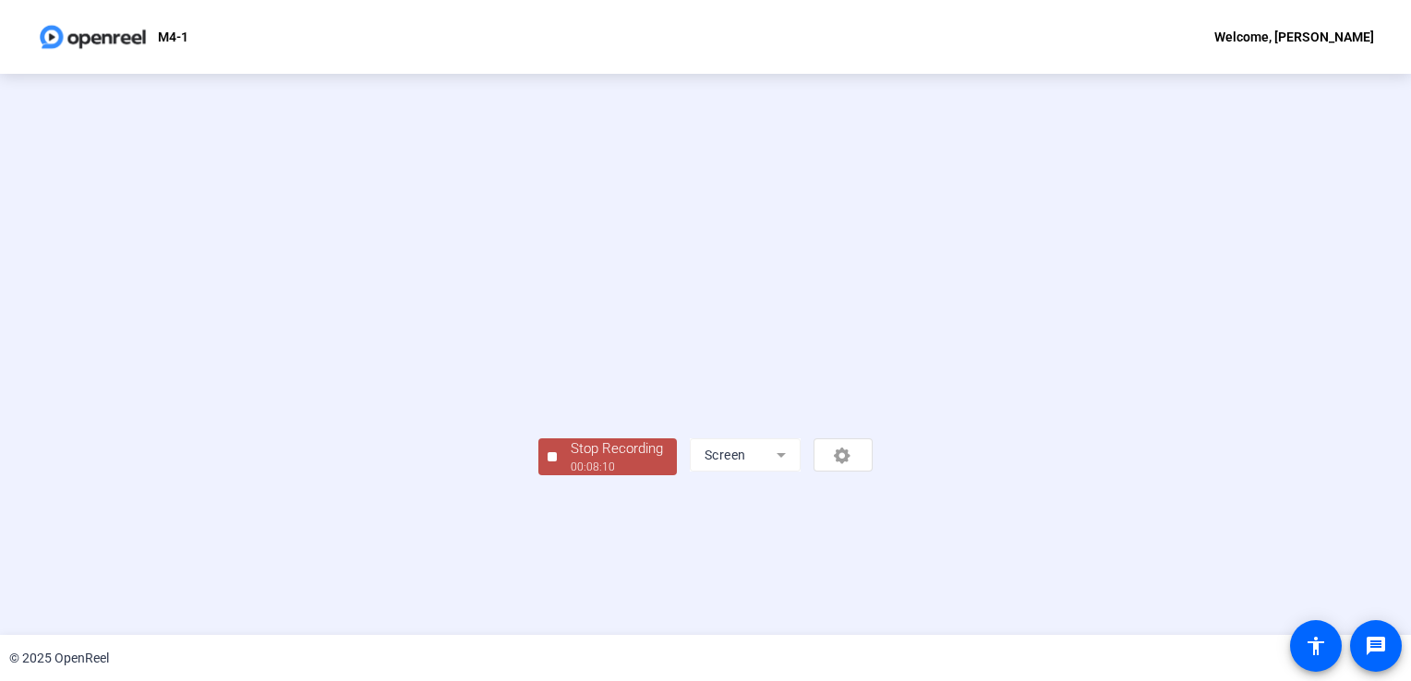
scroll to position [52, 0]
click at [571, 460] on div "Stop Recording" at bounding box center [617, 449] width 92 height 21
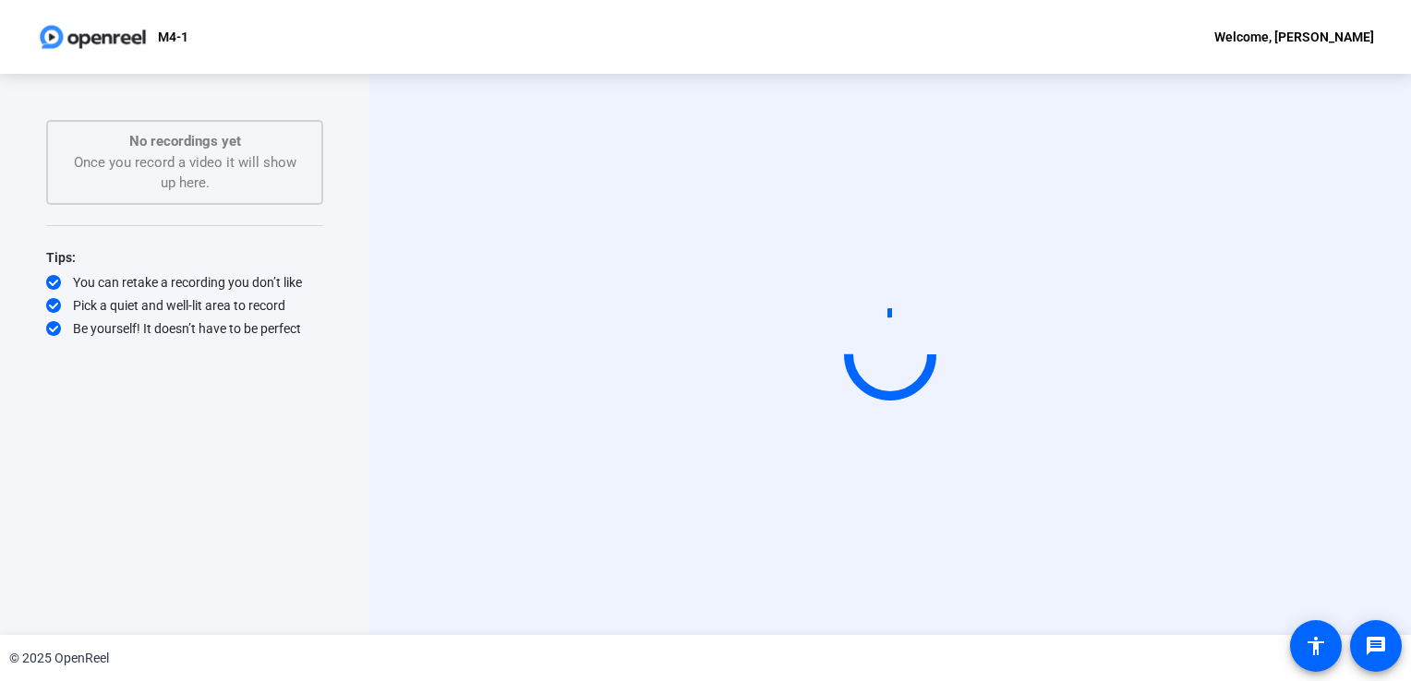
scroll to position [0, 0]
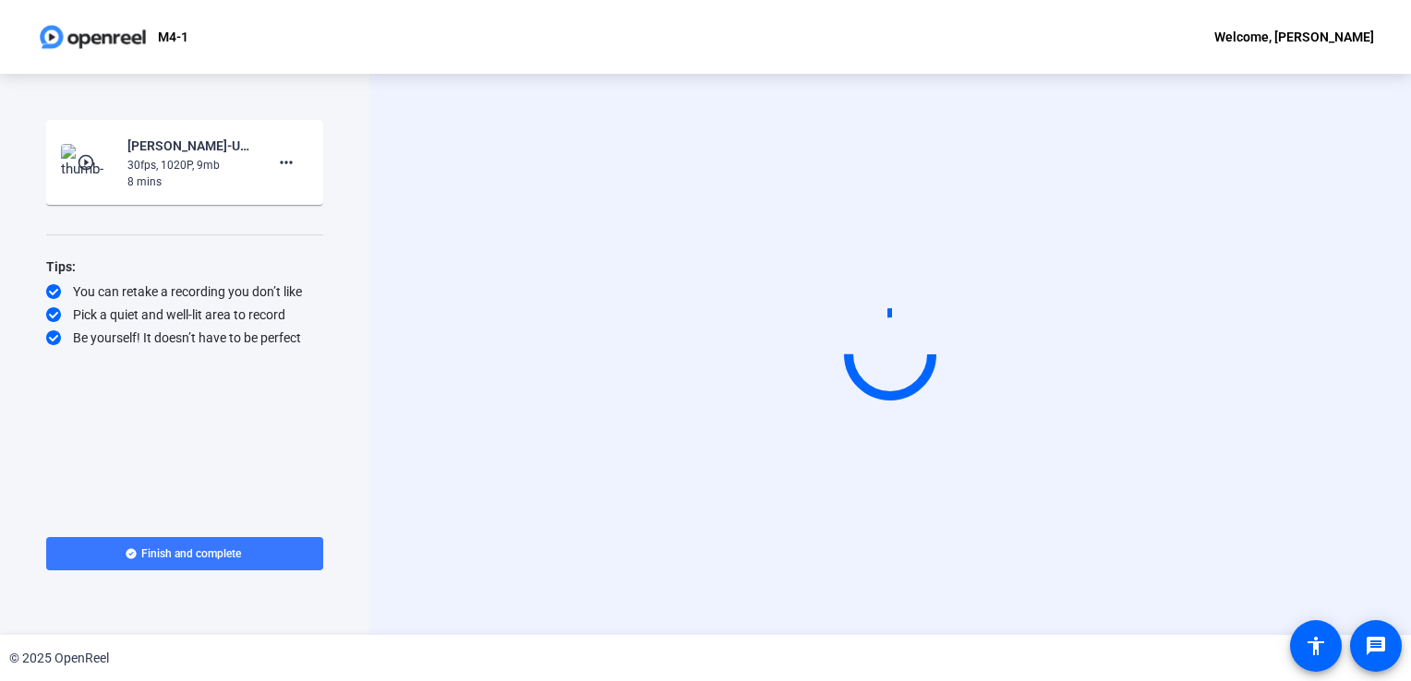
click at [85, 161] on mat-icon "play_circle_outline" at bounding box center [88, 162] width 22 height 18
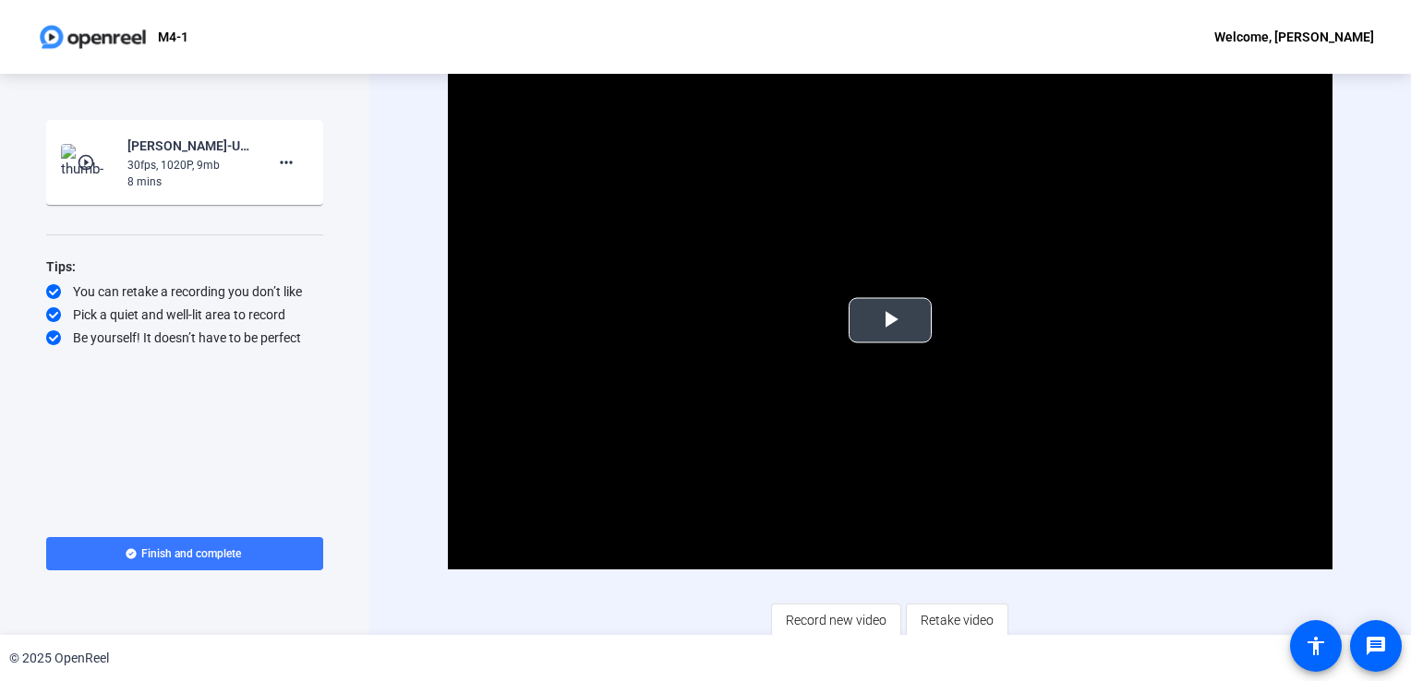
drag, startPoint x: 887, startPoint y: 319, endPoint x: 899, endPoint y: 326, distance: 14.1
click at [890, 320] on span "Video Player" at bounding box center [890, 320] width 0 height 0
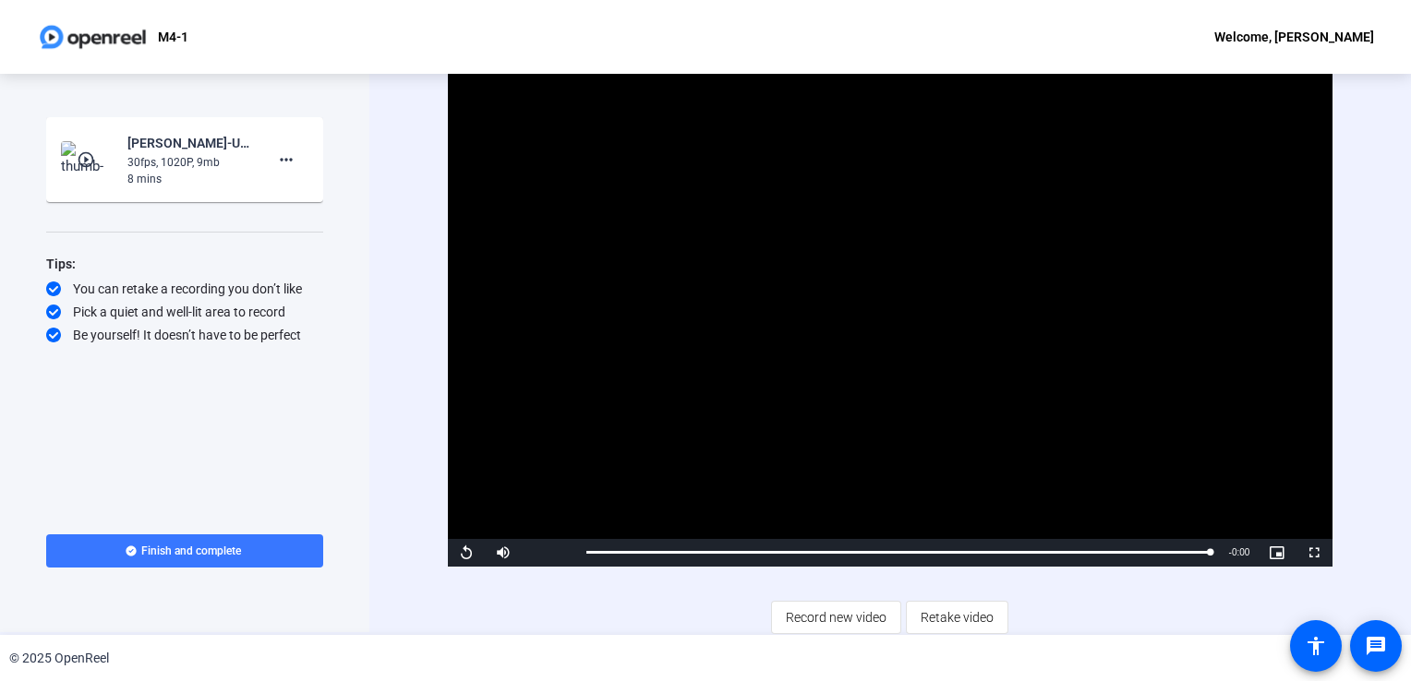
scroll to position [5, 0]
